Goal: Task Accomplishment & Management: Use online tool/utility

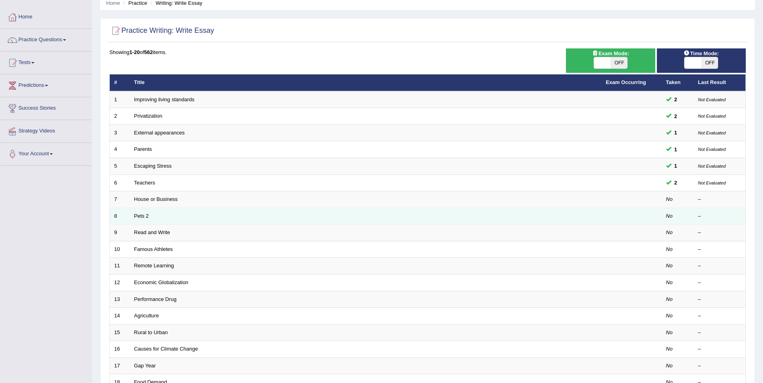
scroll to position [80, 0]
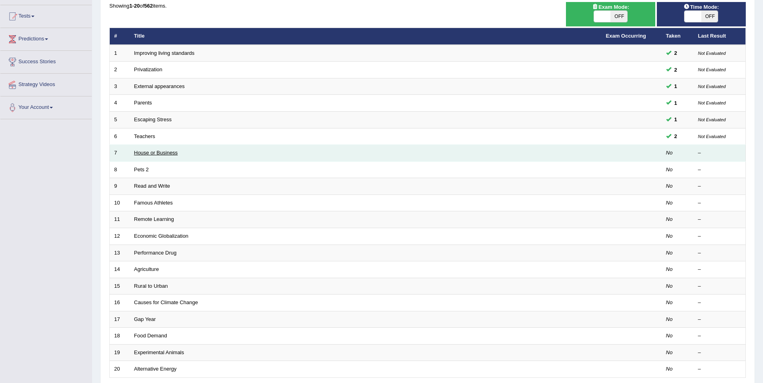
click at [175, 153] on link "House or Business" at bounding box center [156, 153] width 44 height 6
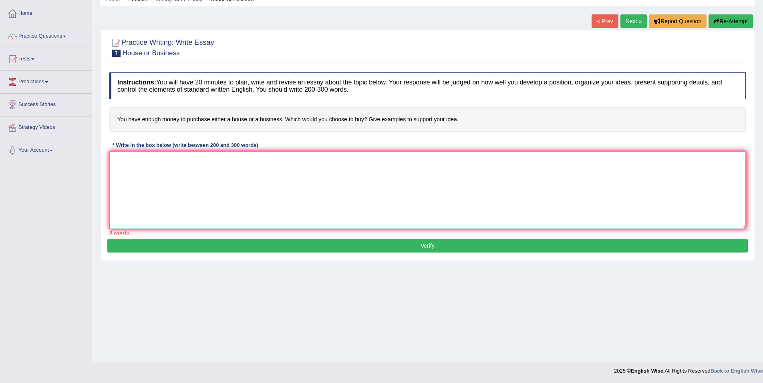
click at [443, 164] on textarea at bounding box center [427, 190] width 636 height 78
type textarea "`"
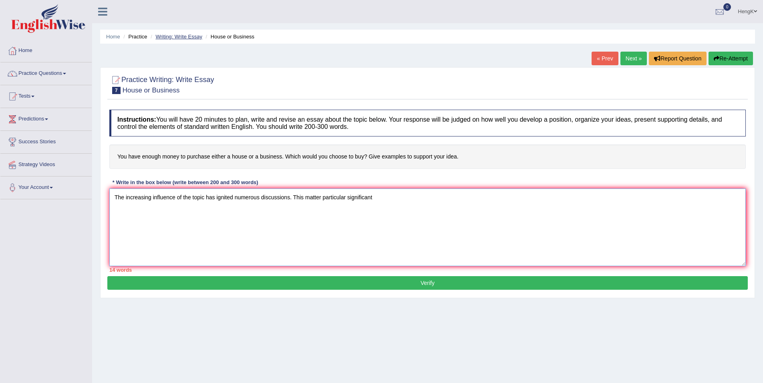
type textarea "The increasing influence of the topic has ignited numerous discussions. This ma…"
click at [187, 38] on link "Writing: Write Essay" at bounding box center [178, 37] width 47 height 6
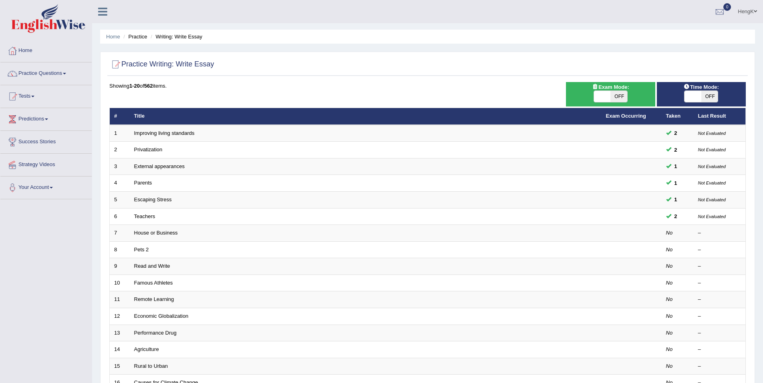
click at [701, 98] on span "OFF" at bounding box center [709, 96] width 17 height 11
checkbox input "true"
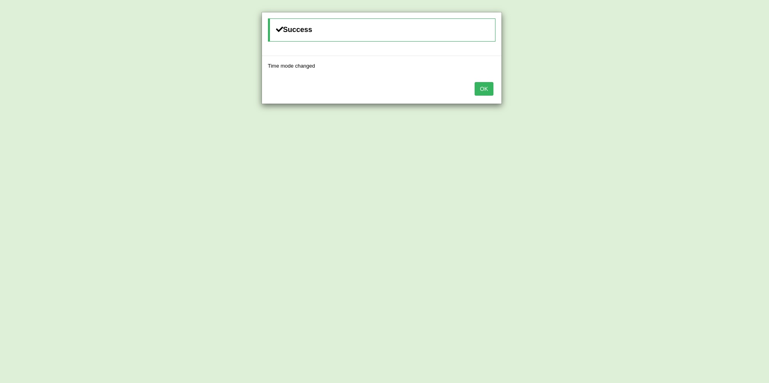
click at [484, 91] on button "OK" at bounding box center [484, 89] width 18 height 14
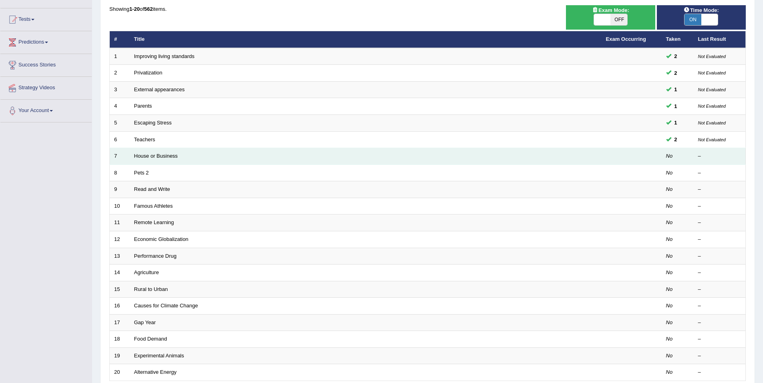
scroll to position [80, 0]
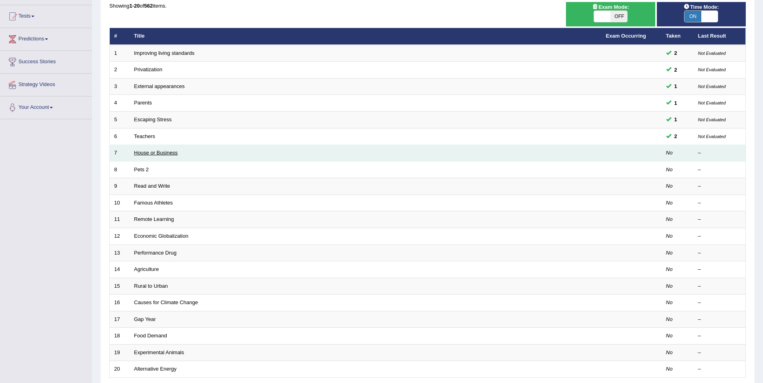
click at [164, 152] on link "House or Business" at bounding box center [156, 153] width 44 height 6
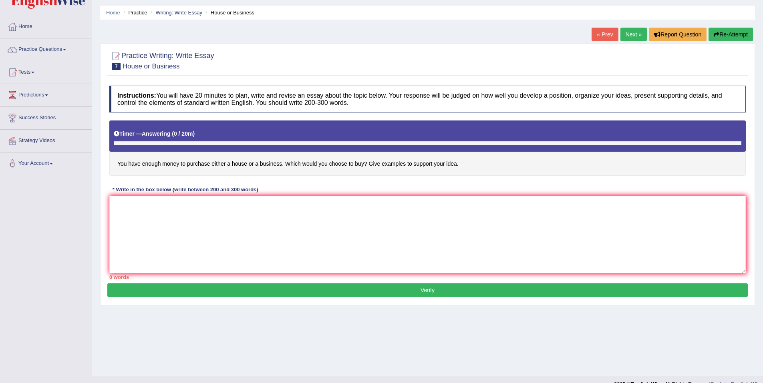
scroll to position [37, 0]
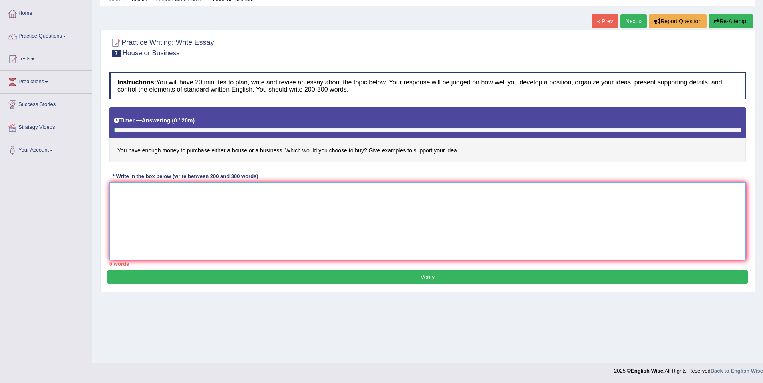
click at [195, 209] on textarea at bounding box center [427, 222] width 636 height 78
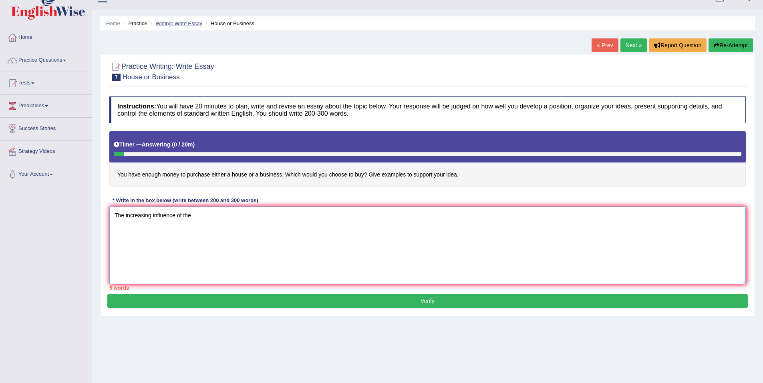
scroll to position [0, 0]
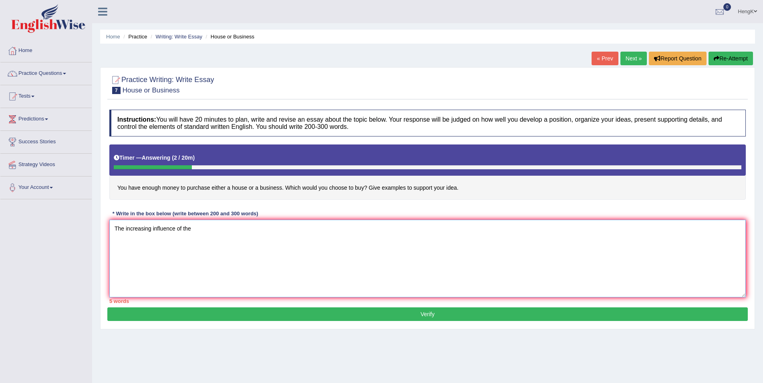
drag, startPoint x: 205, startPoint y: 233, endPoint x: 213, endPoint y: 231, distance: 9.0
click at [205, 233] on textarea "The increasing influence of the" at bounding box center [427, 259] width 636 height 78
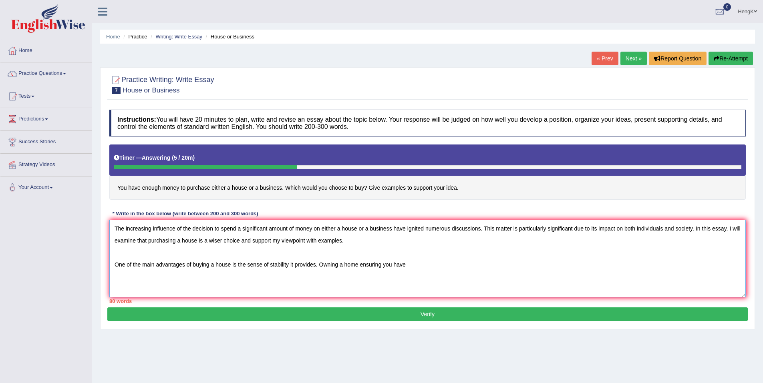
click at [380, 265] on textarea "The increasing influence of the decision to spend a significant amount of money…" at bounding box center [427, 259] width 636 height 78
click at [420, 267] on textarea "The increasing influence of the decision to spend a significant amount of money…" at bounding box center [427, 259] width 636 height 78
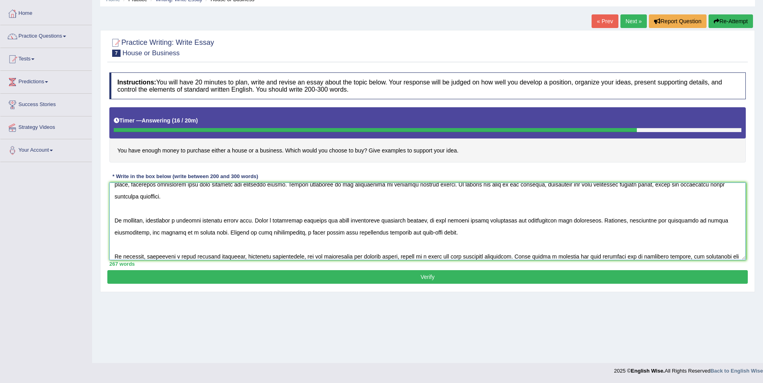
scroll to position [79, 0]
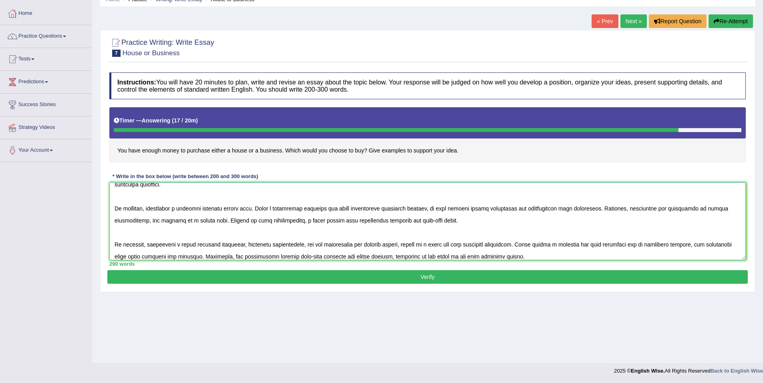
type textarea "The increasing influence of the decision to spend a significant amount of money…"
click at [431, 278] on button "Verify" at bounding box center [427, 277] width 640 height 14
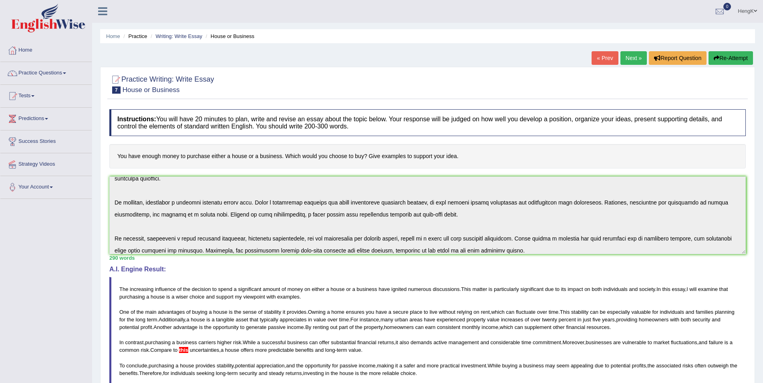
scroll to position [0, 0]
click at [321, 163] on h4 "You have enough money to purchase either a house or a business. Which would you…" at bounding box center [427, 157] width 636 height 24
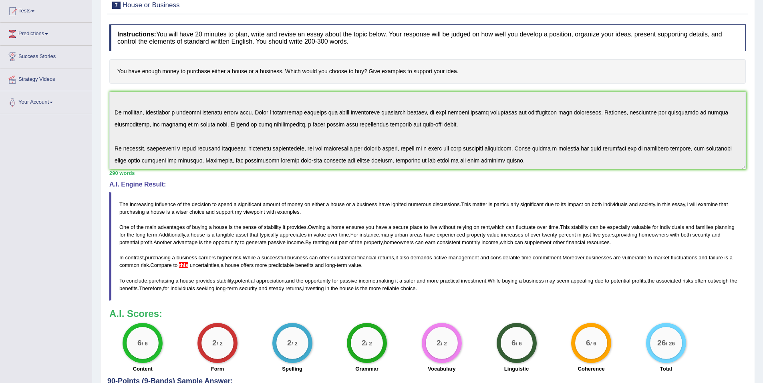
scroll to position [155, 0]
